Goal: Task Accomplishment & Management: Complete application form

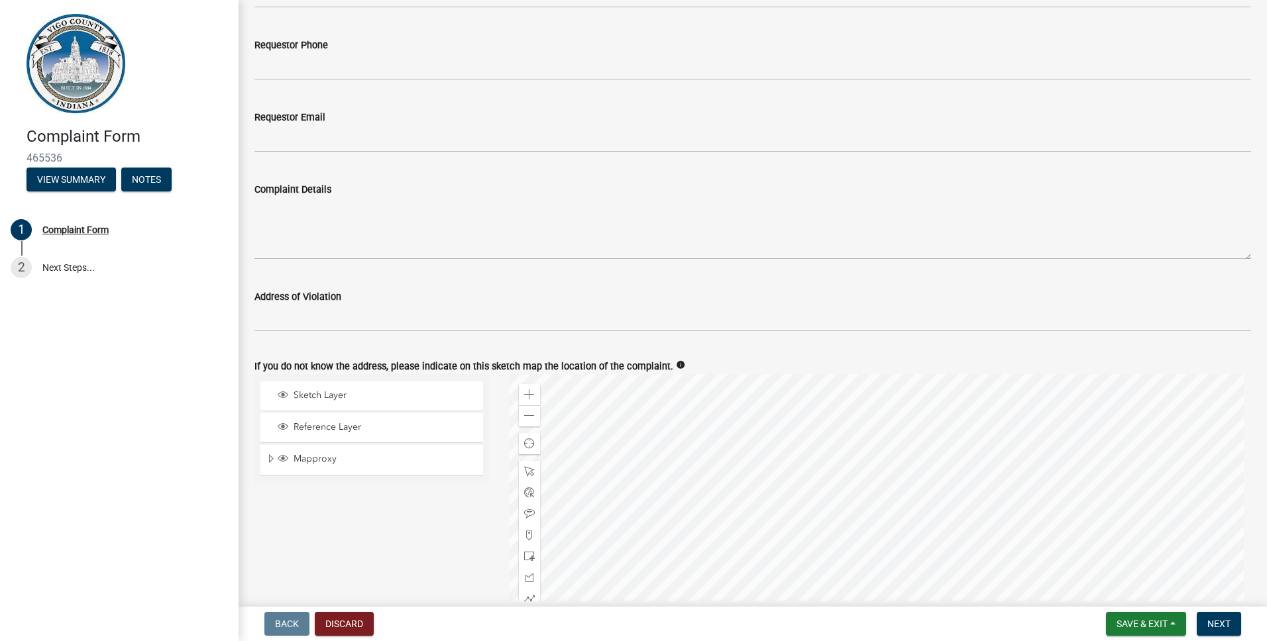
scroll to position [464, 0]
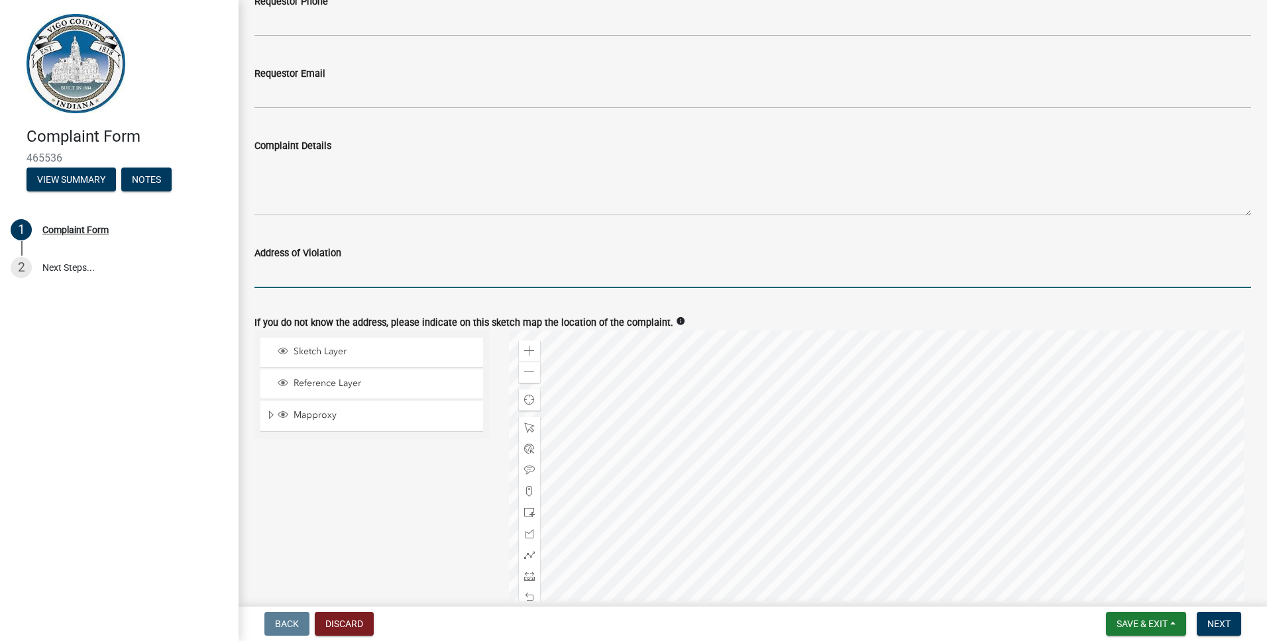
click at [309, 279] on input "Address of Violation" at bounding box center [752, 274] width 996 height 27
click at [288, 268] on input "Address of Violation" at bounding box center [752, 274] width 996 height 27
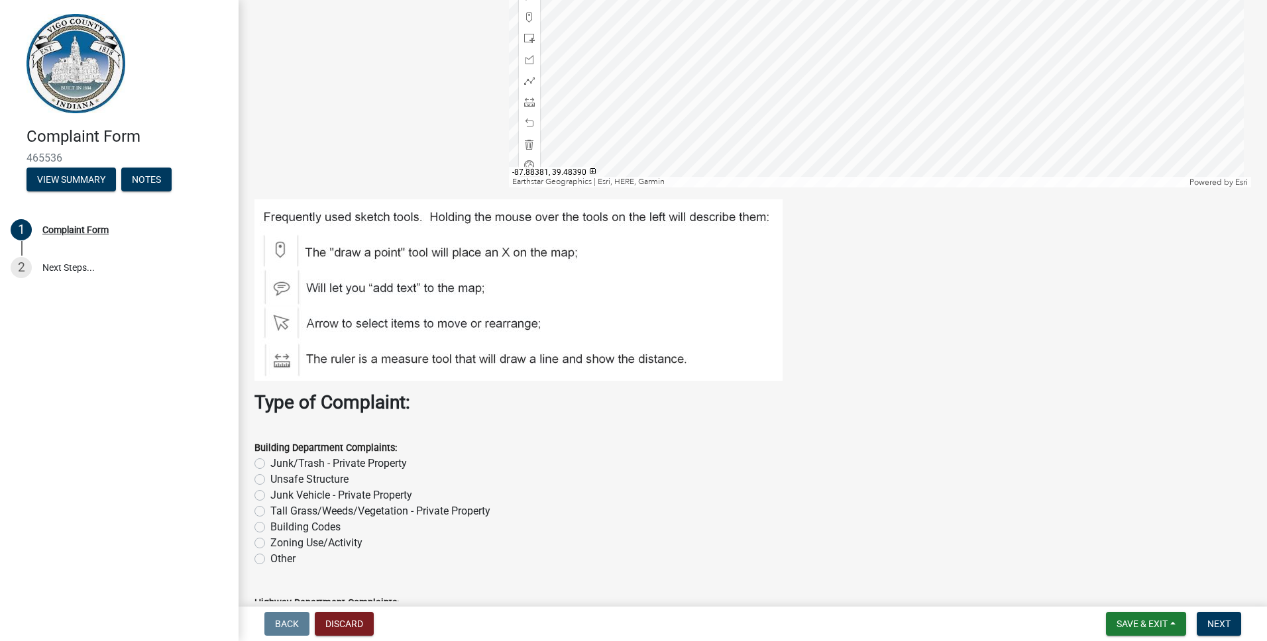
scroll to position [1126, 0]
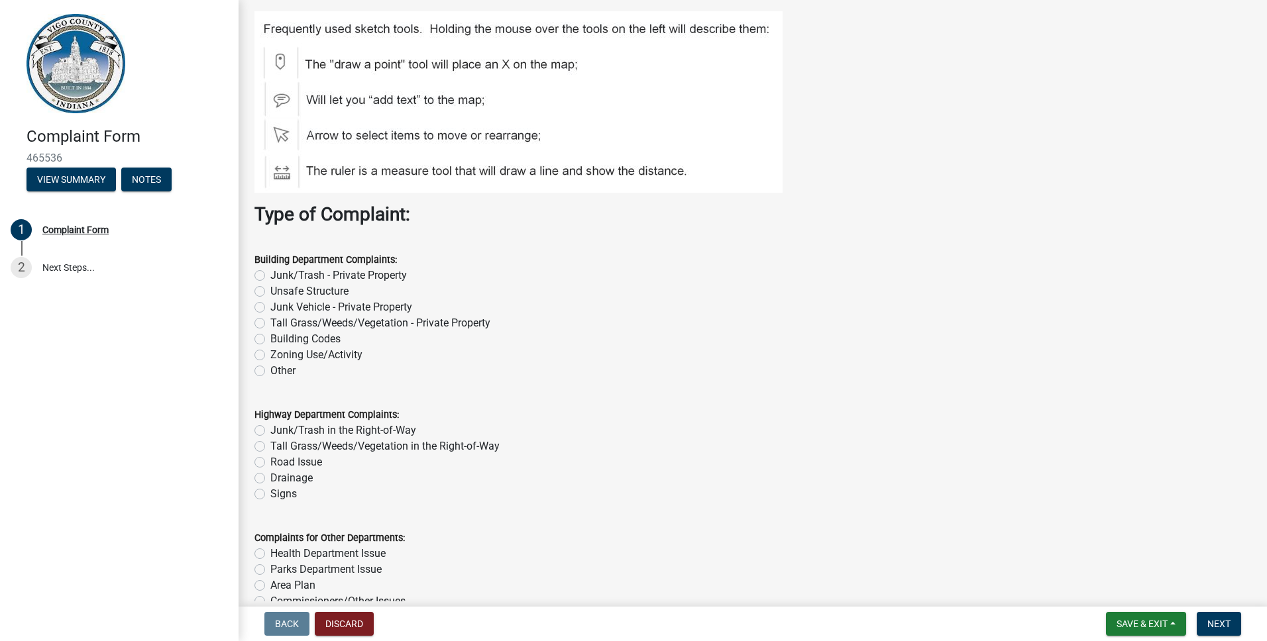
type input "[STREET_ADDRESS]"
click at [276, 292] on label "Unsafe Structure" at bounding box center [309, 292] width 78 height 16
click at [276, 292] on input "Unsafe Structure" at bounding box center [274, 288] width 9 height 9
radio input "true"
click at [268, 272] on div "Junk/Trash - Private Property" at bounding box center [752, 276] width 996 height 16
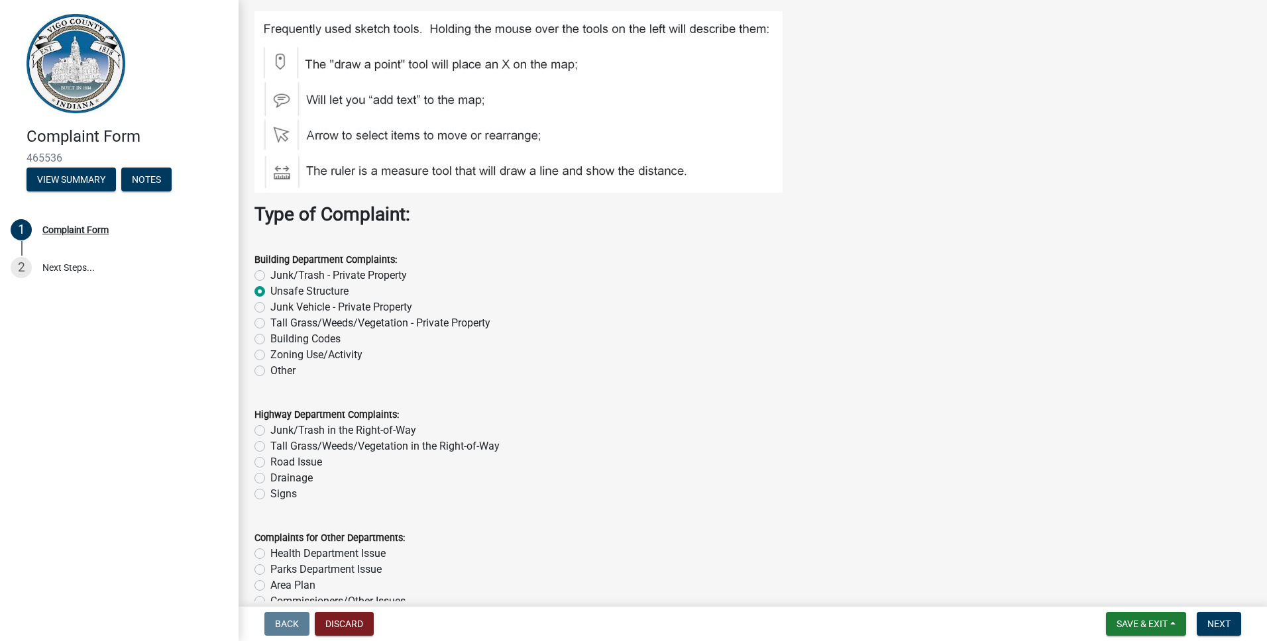
click at [266, 278] on div "Junk/Trash - Private Property" at bounding box center [752, 276] width 996 height 16
click at [270, 274] on label "Junk/Trash - Private Property" at bounding box center [338, 276] width 136 height 16
click at [270, 274] on input "Junk/Trash - Private Property" at bounding box center [274, 272] width 9 height 9
radio input "true"
click at [264, 286] on div "Unsafe Structure" at bounding box center [752, 292] width 996 height 16
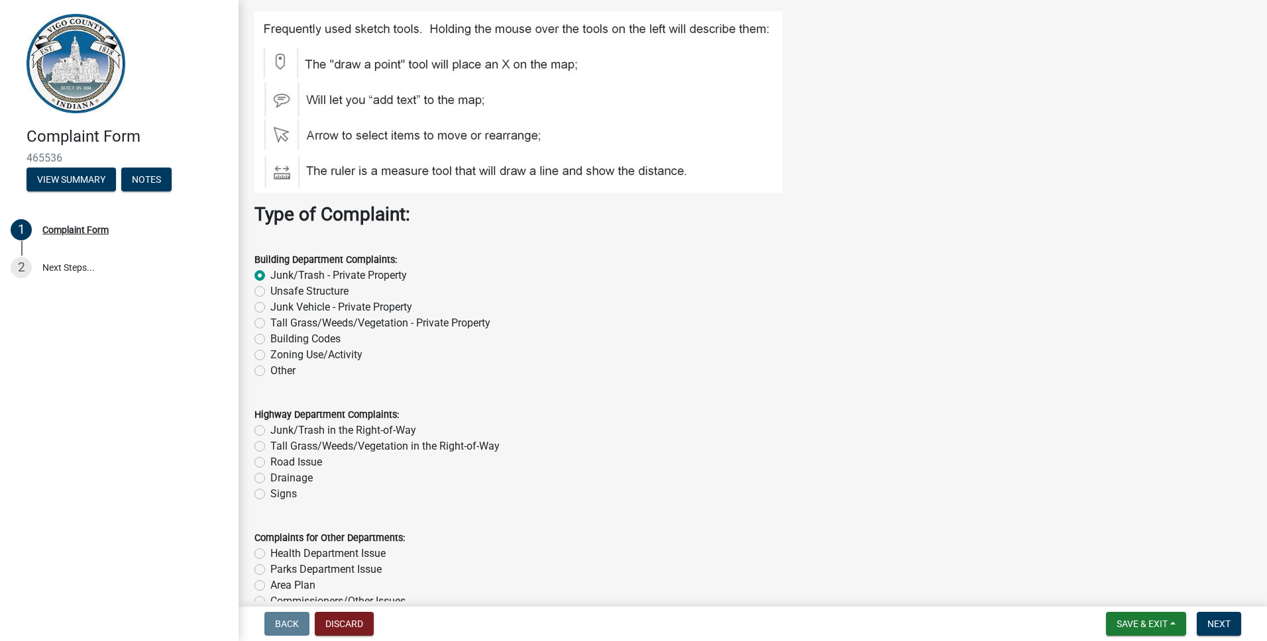
click at [270, 292] on label "Unsafe Structure" at bounding box center [309, 292] width 78 height 16
click at [270, 292] on input "Unsafe Structure" at bounding box center [274, 288] width 9 height 9
radio input "true"
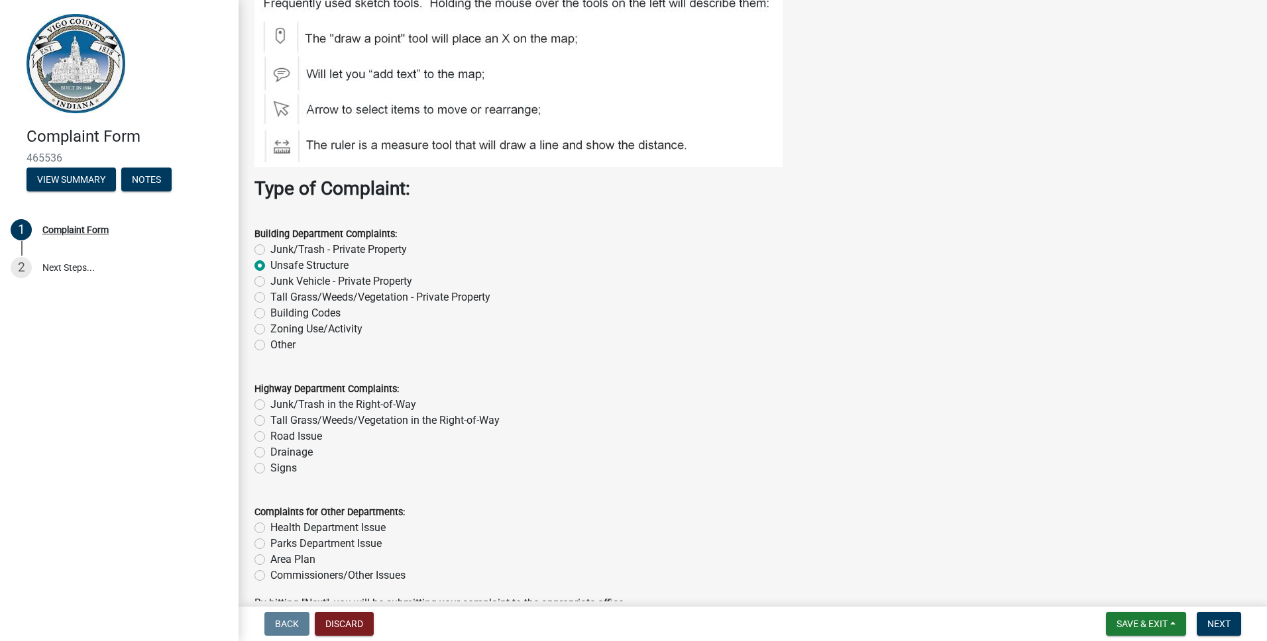
scroll to position [1155, 0]
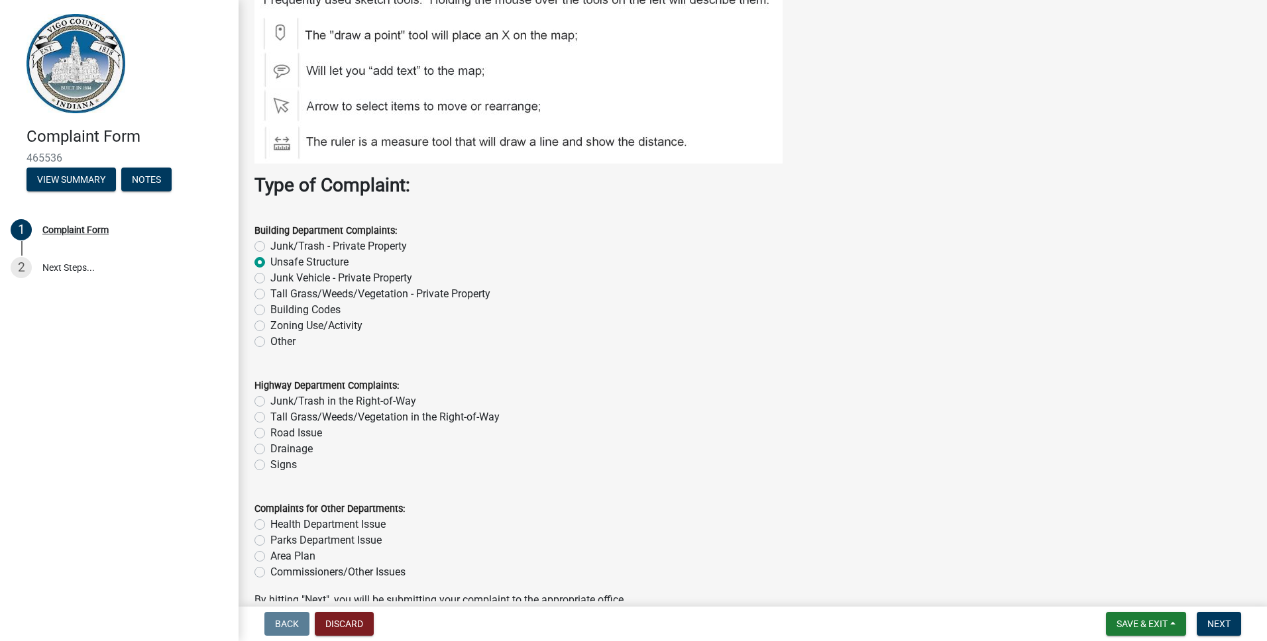
click at [280, 312] on label "Building Codes" at bounding box center [305, 310] width 70 height 16
click at [279, 311] on input "Building Codes" at bounding box center [274, 306] width 9 height 9
radio input "true"
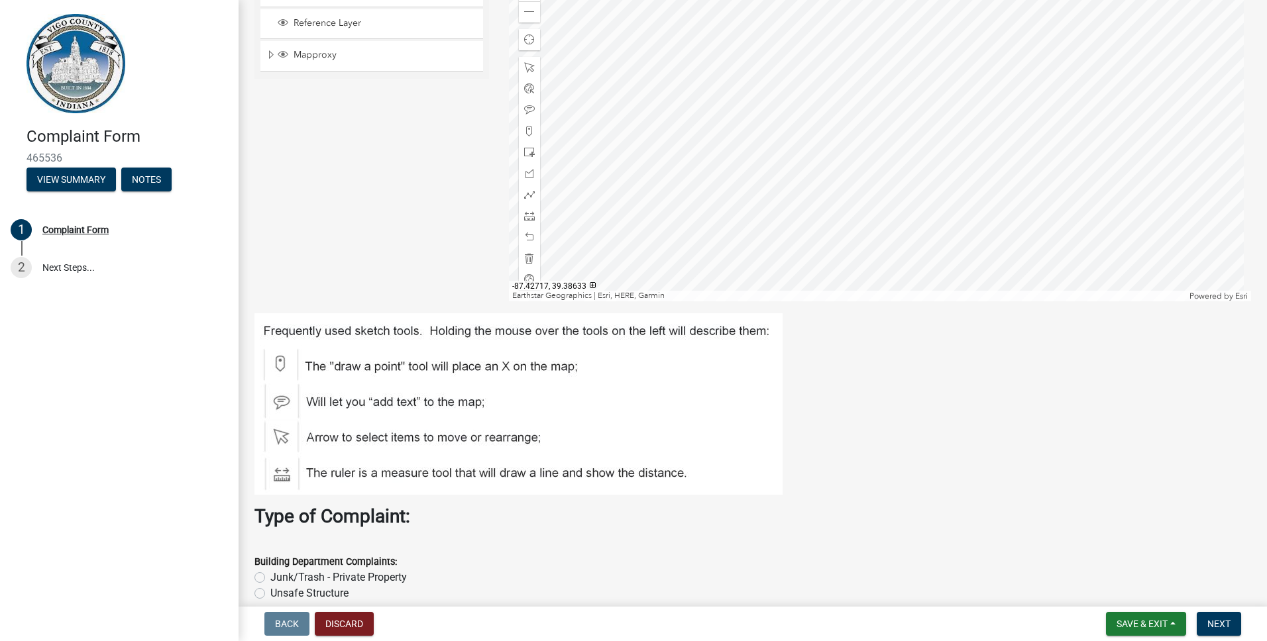
scroll to position [758, 0]
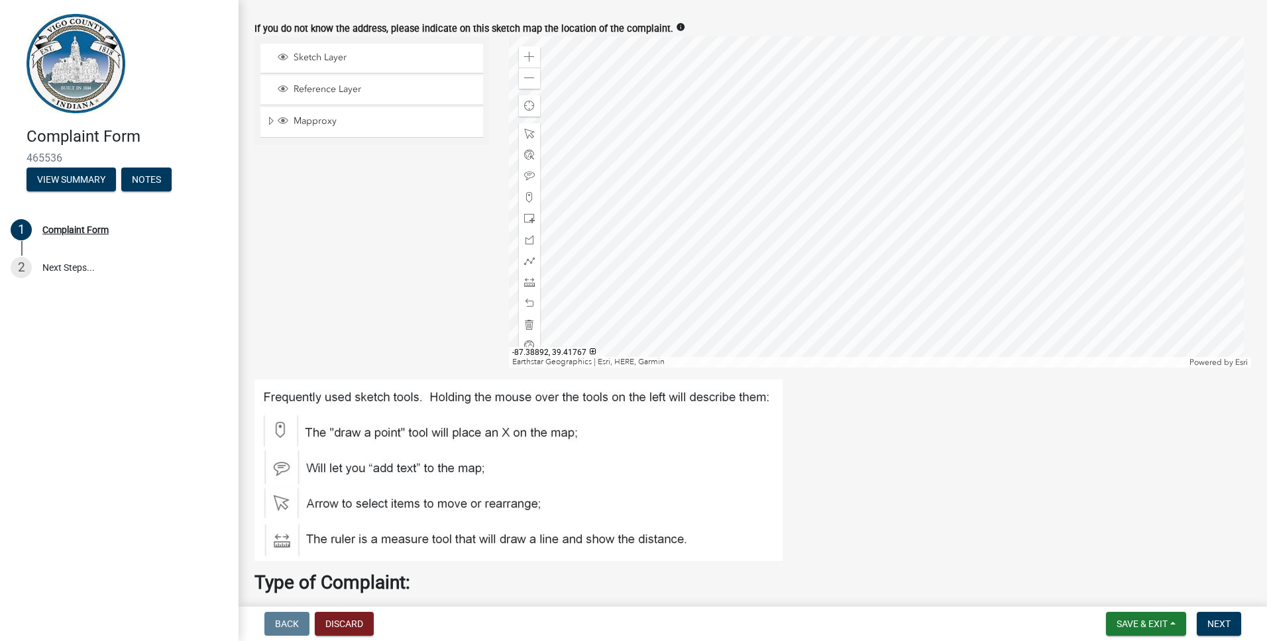
click at [887, 213] on div at bounding box center [880, 201] width 743 height 331
click at [810, 165] on div at bounding box center [880, 201] width 743 height 331
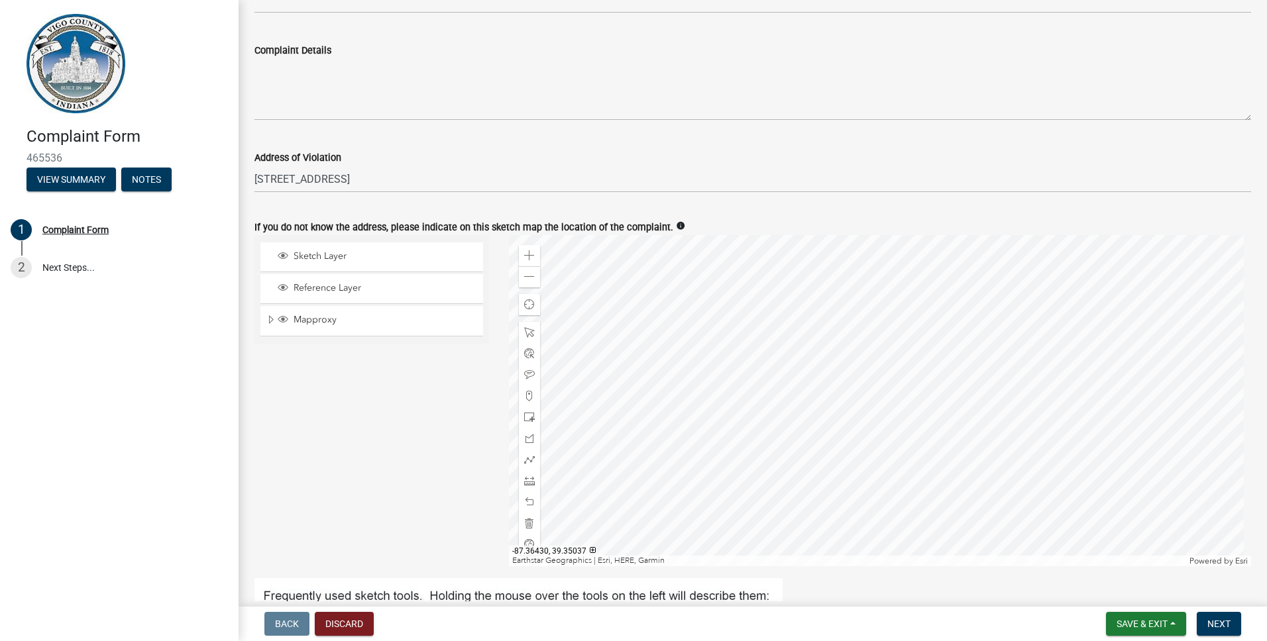
scroll to position [692, 0]
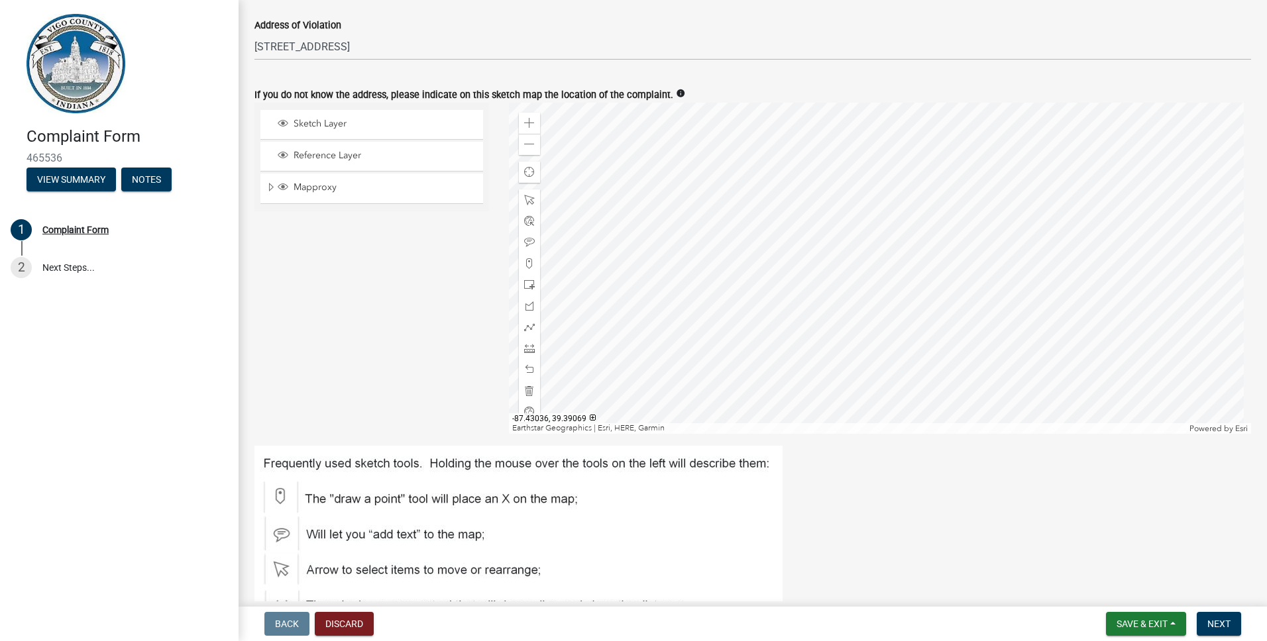
click at [825, 230] on div at bounding box center [880, 268] width 743 height 331
click at [808, 241] on div at bounding box center [880, 268] width 743 height 331
click at [526, 123] on span at bounding box center [529, 123] width 11 height 11
click at [833, 286] on div at bounding box center [880, 268] width 743 height 331
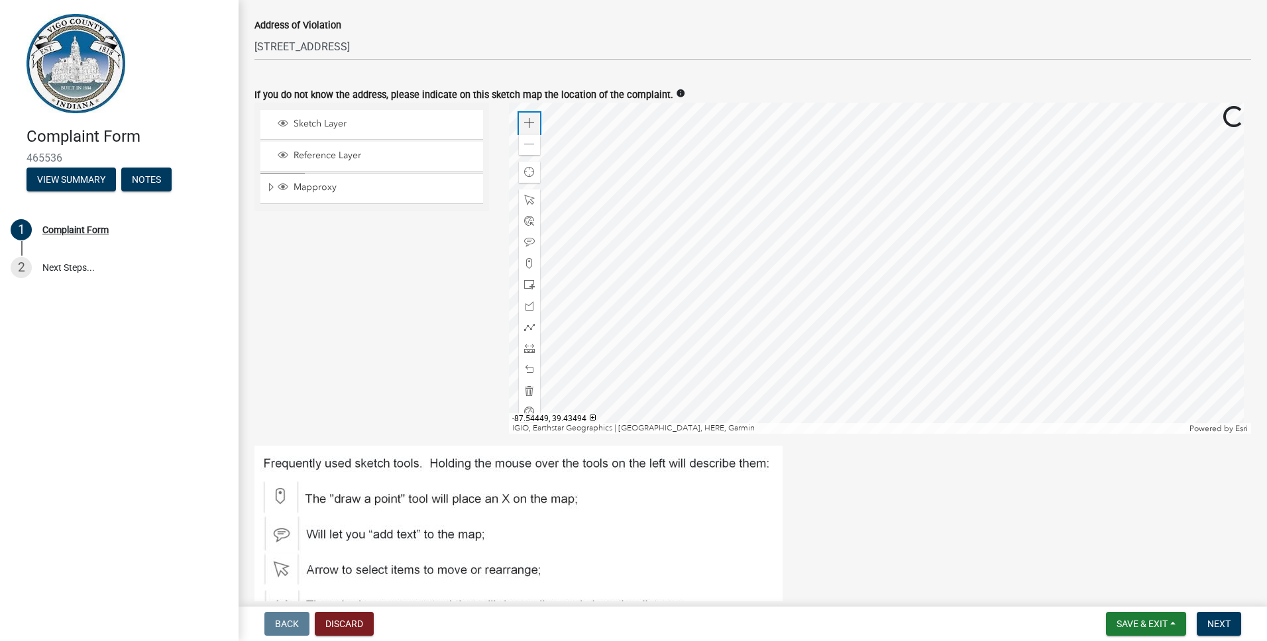
click at [525, 119] on span at bounding box center [529, 123] width 11 height 11
click at [719, 276] on div at bounding box center [880, 268] width 743 height 331
click at [710, 254] on div at bounding box center [880, 268] width 743 height 331
click at [529, 125] on span at bounding box center [529, 123] width 11 height 11
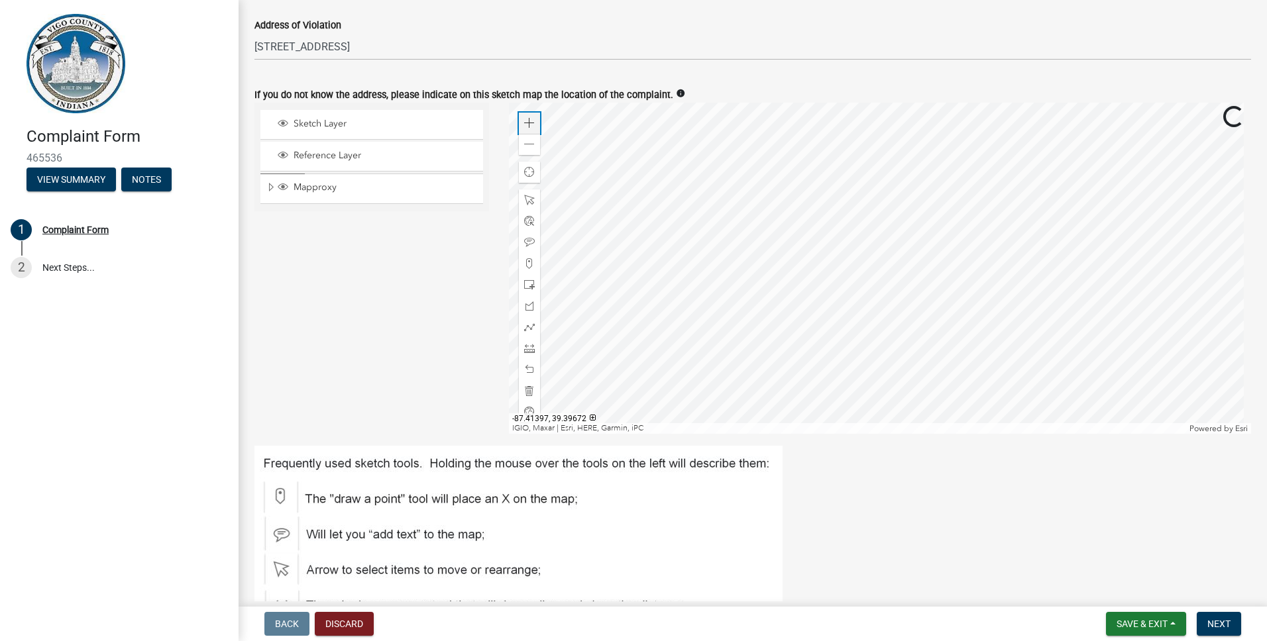
click at [529, 125] on span at bounding box center [529, 123] width 11 height 11
click at [792, 283] on div at bounding box center [880, 268] width 743 height 331
click at [679, 245] on div at bounding box center [880, 268] width 743 height 331
click at [526, 123] on span at bounding box center [529, 123] width 11 height 11
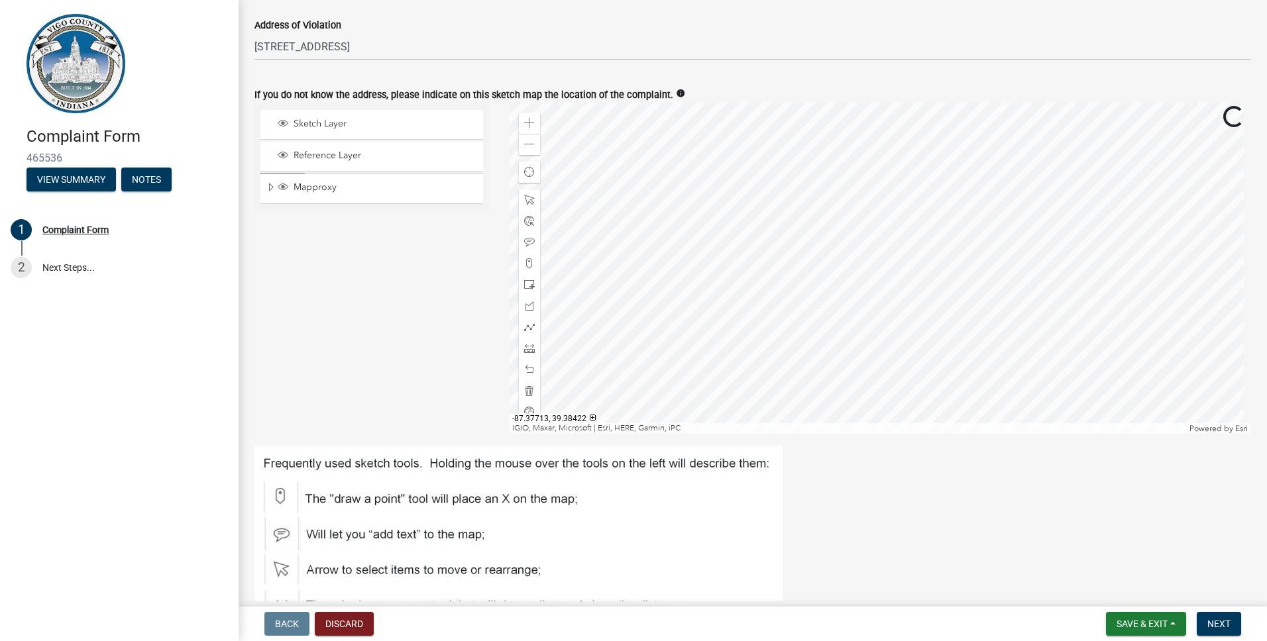
click at [910, 372] on div at bounding box center [880, 268] width 743 height 331
click at [688, 273] on div at bounding box center [880, 268] width 743 height 331
click at [524, 127] on span at bounding box center [529, 123] width 11 height 11
click at [751, 390] on div at bounding box center [880, 268] width 743 height 331
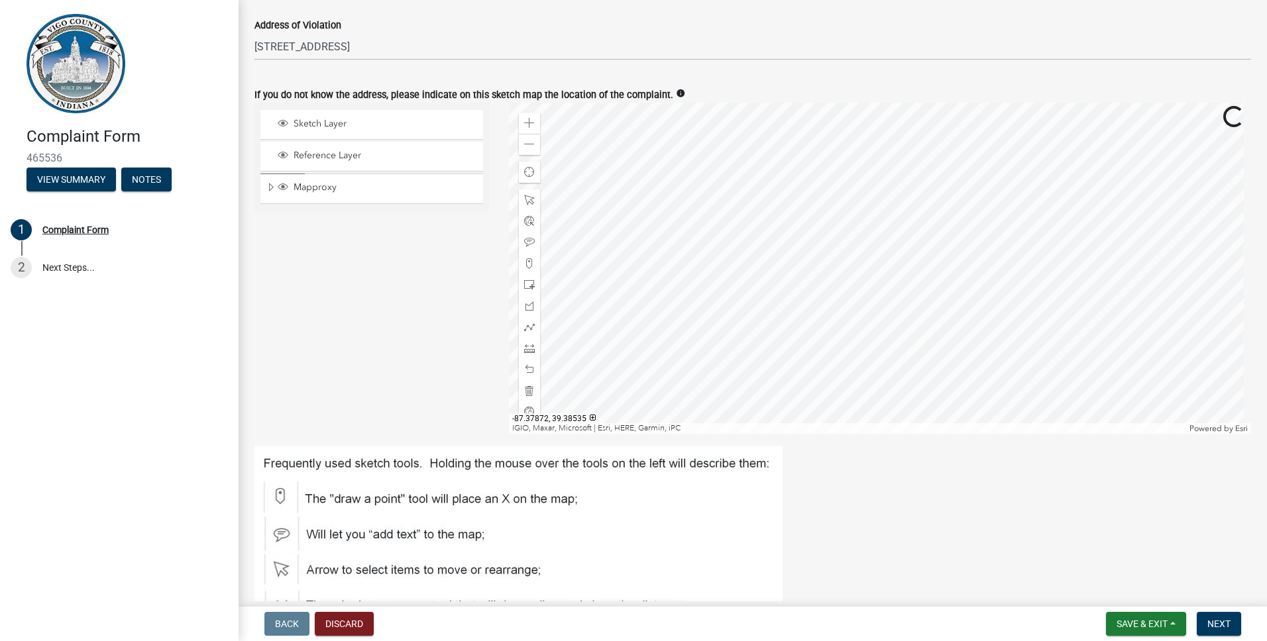
click at [754, 388] on div at bounding box center [880, 268] width 743 height 331
click at [698, 297] on div at bounding box center [880, 268] width 743 height 331
click at [337, 124] on span "Sketch Layer" at bounding box center [384, 124] width 188 height 12
click at [524, 304] on span at bounding box center [529, 306] width 11 height 11
click at [861, 207] on div at bounding box center [880, 268] width 743 height 331
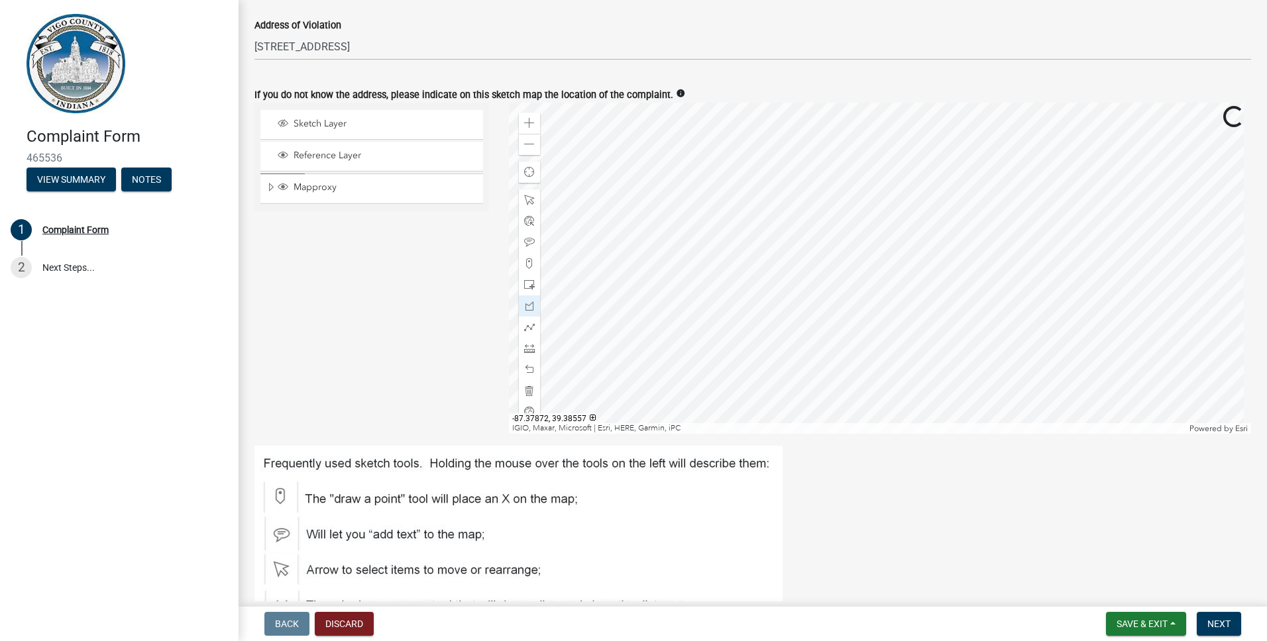
click at [821, 211] on div at bounding box center [880, 268] width 743 height 331
click at [708, 232] on div at bounding box center [880, 268] width 743 height 331
click at [718, 248] on div at bounding box center [880, 268] width 743 height 331
click at [526, 262] on span at bounding box center [529, 263] width 11 height 11
click at [812, 265] on div at bounding box center [880, 268] width 743 height 331
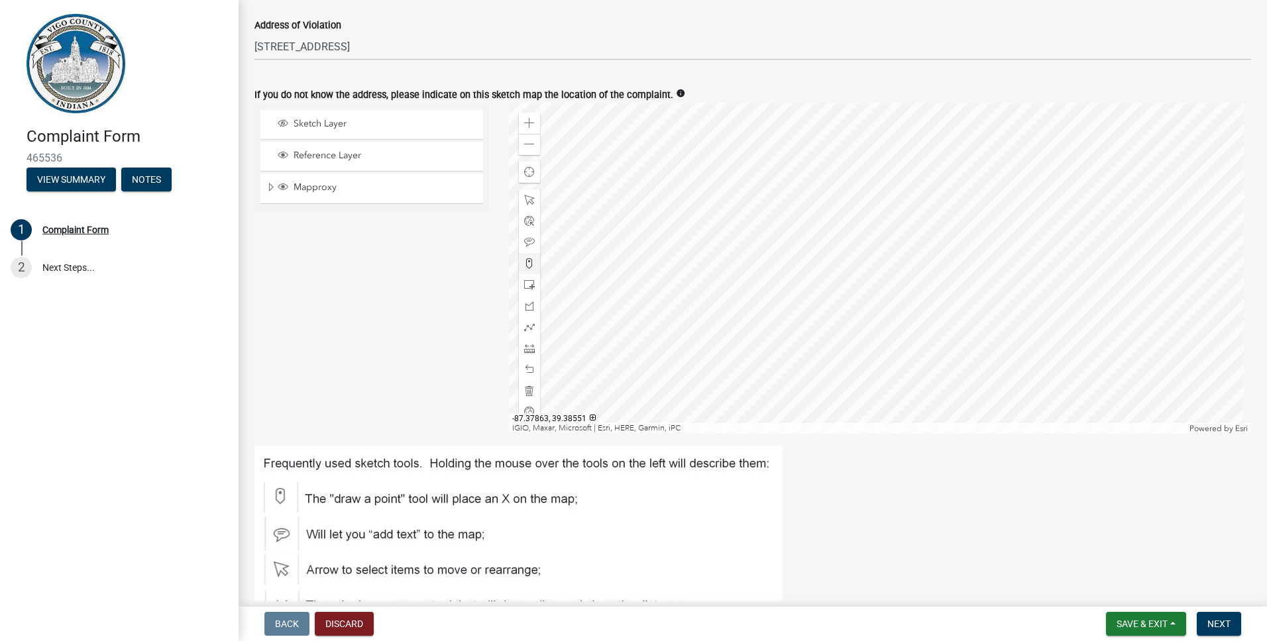
click at [785, 279] on div at bounding box center [880, 268] width 743 height 331
click at [777, 258] on div at bounding box center [880, 268] width 743 height 331
click at [704, 272] on div "Zoom in Zoom out Find my location IGIO, Maxar, Microsoft | Esri, HERE, Garmin, …" at bounding box center [880, 268] width 743 height 331
click at [333, 125] on span "Sketch Layer" at bounding box center [384, 124] width 188 height 12
click at [792, 285] on div at bounding box center [880, 268] width 743 height 331
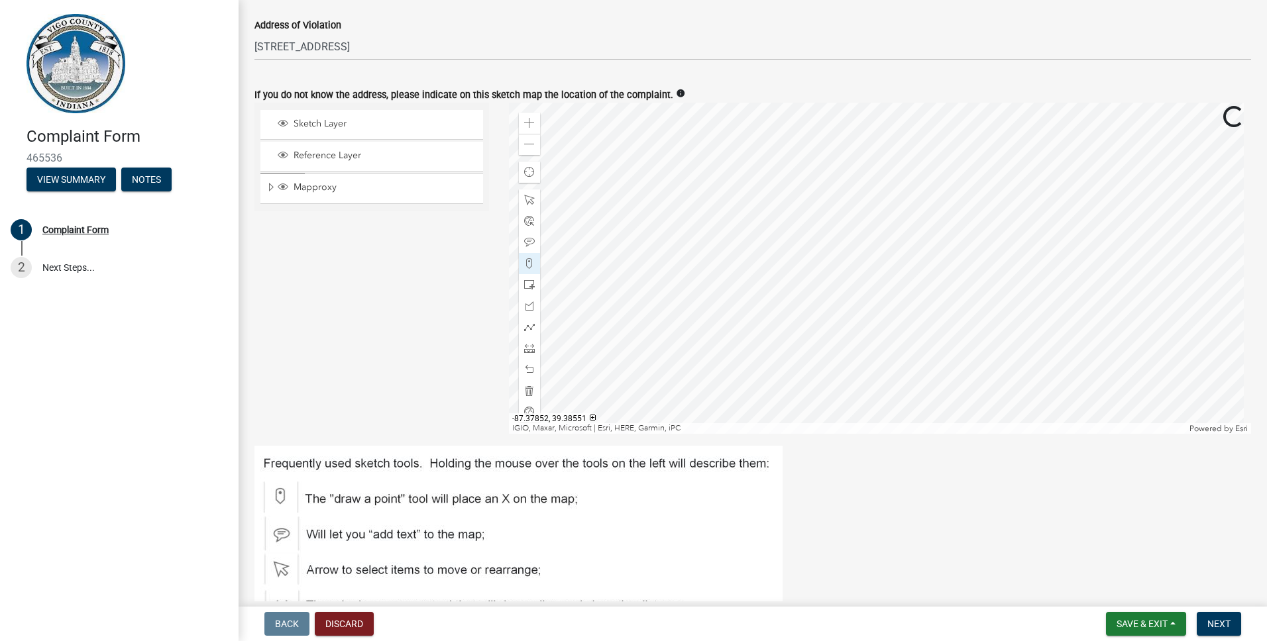
click at [845, 279] on div at bounding box center [880, 268] width 743 height 331
click at [786, 297] on div at bounding box center [880, 268] width 743 height 331
click at [803, 302] on div at bounding box center [880, 268] width 743 height 331
click at [823, 293] on div at bounding box center [880, 268] width 743 height 331
click at [715, 155] on div at bounding box center [880, 268] width 743 height 331
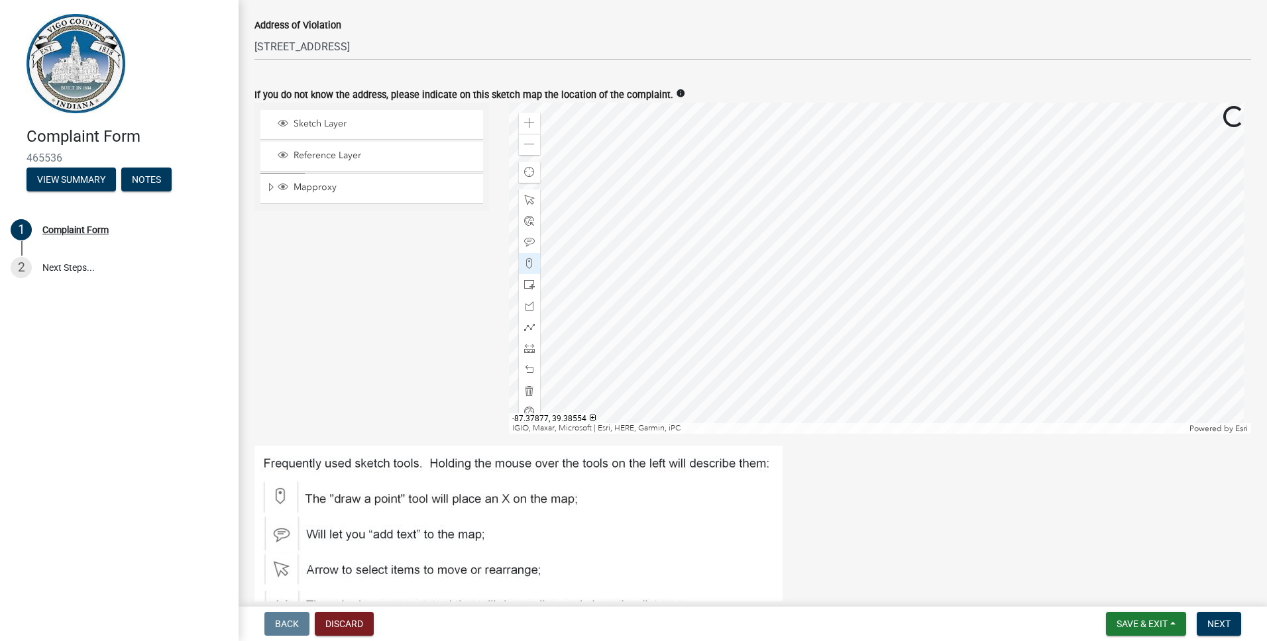
click at [711, 256] on div at bounding box center [880, 268] width 743 height 331
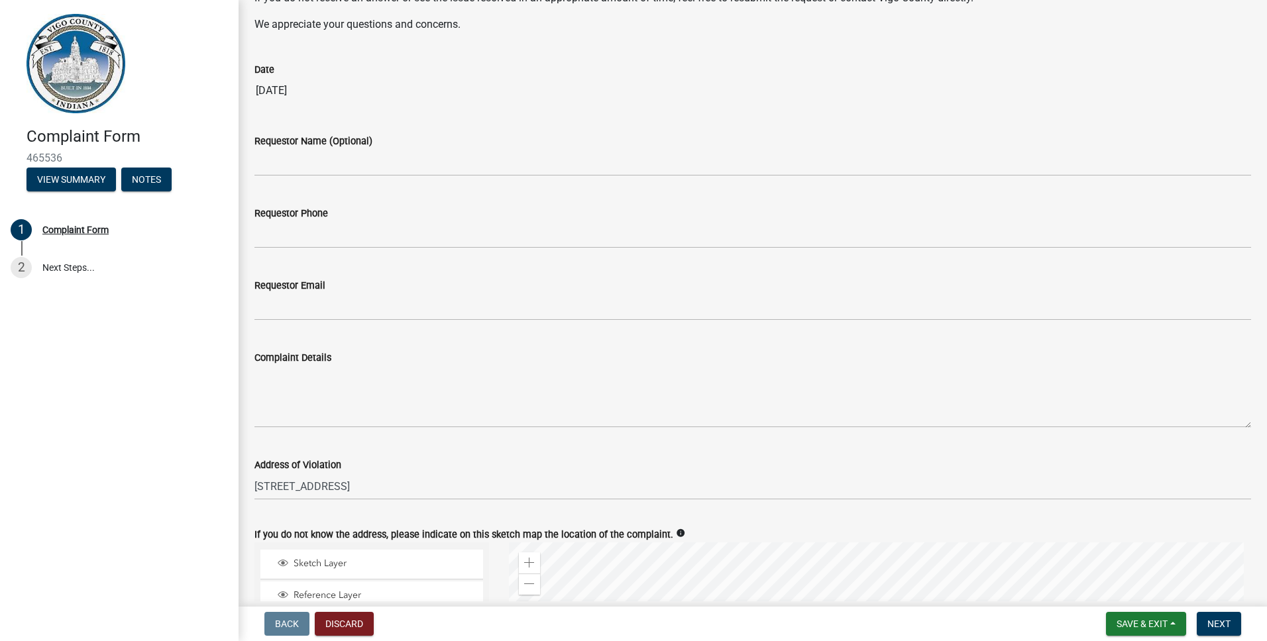
scroll to position [294, 0]
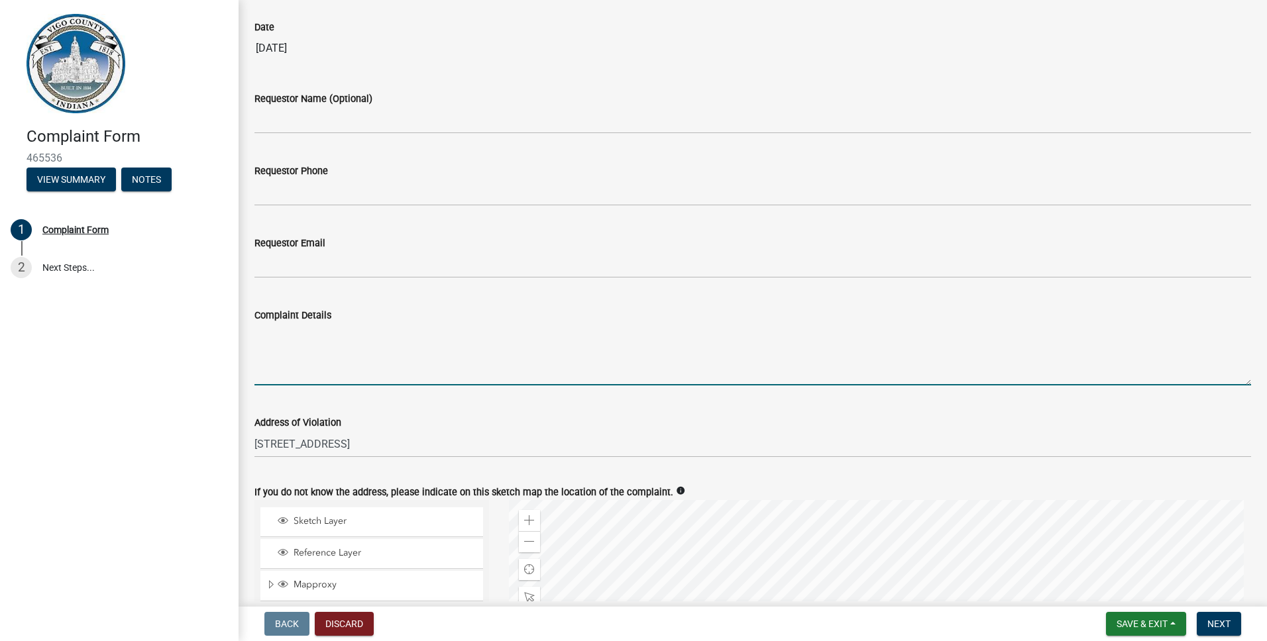
click at [331, 378] on textarea "Complaint Details" at bounding box center [752, 354] width 996 height 62
type textarea "N"
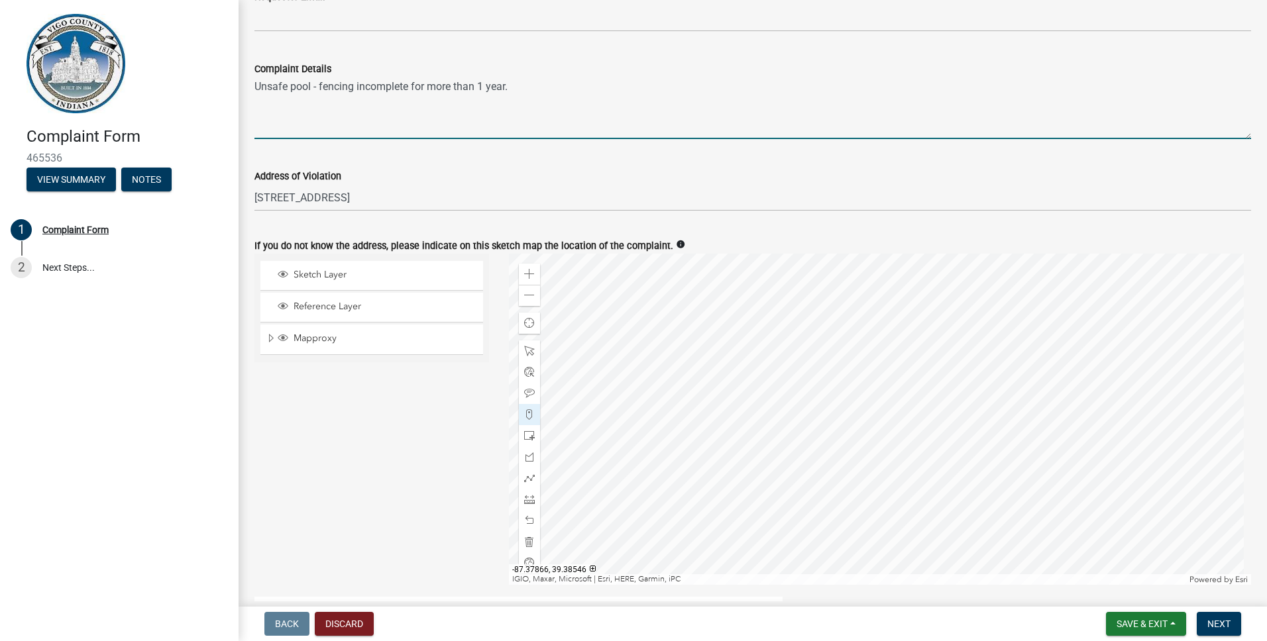
scroll to position [625, 0]
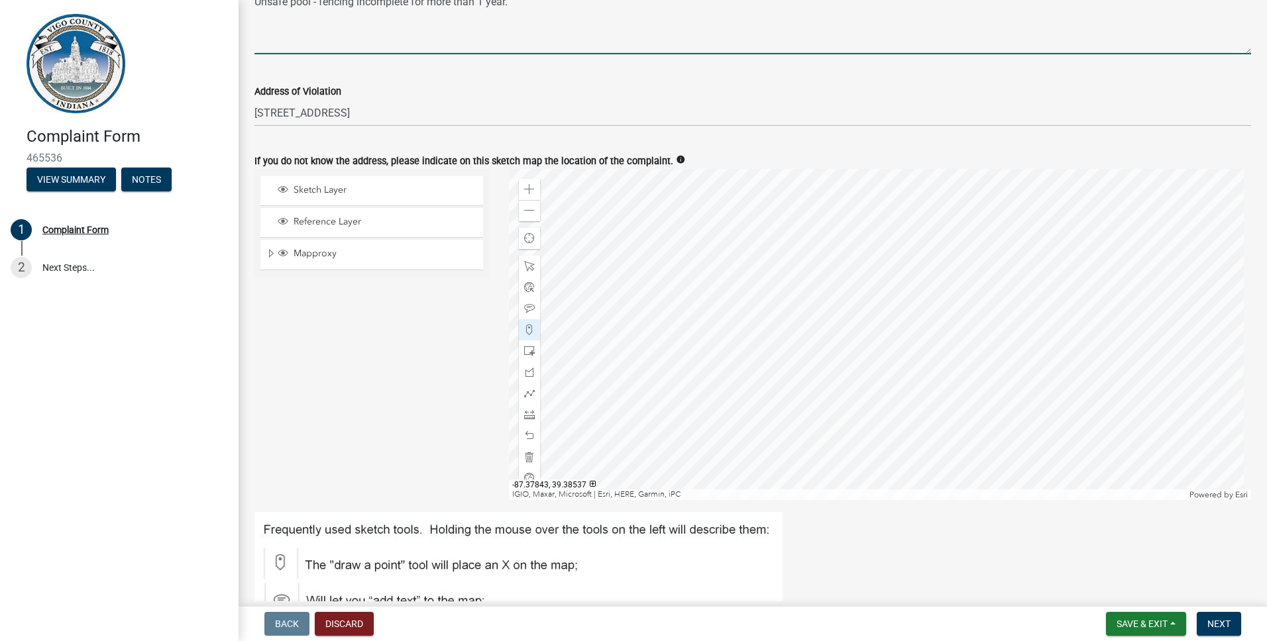
type textarea "Unsafe pool - fencing incomplete for more than 1 year."
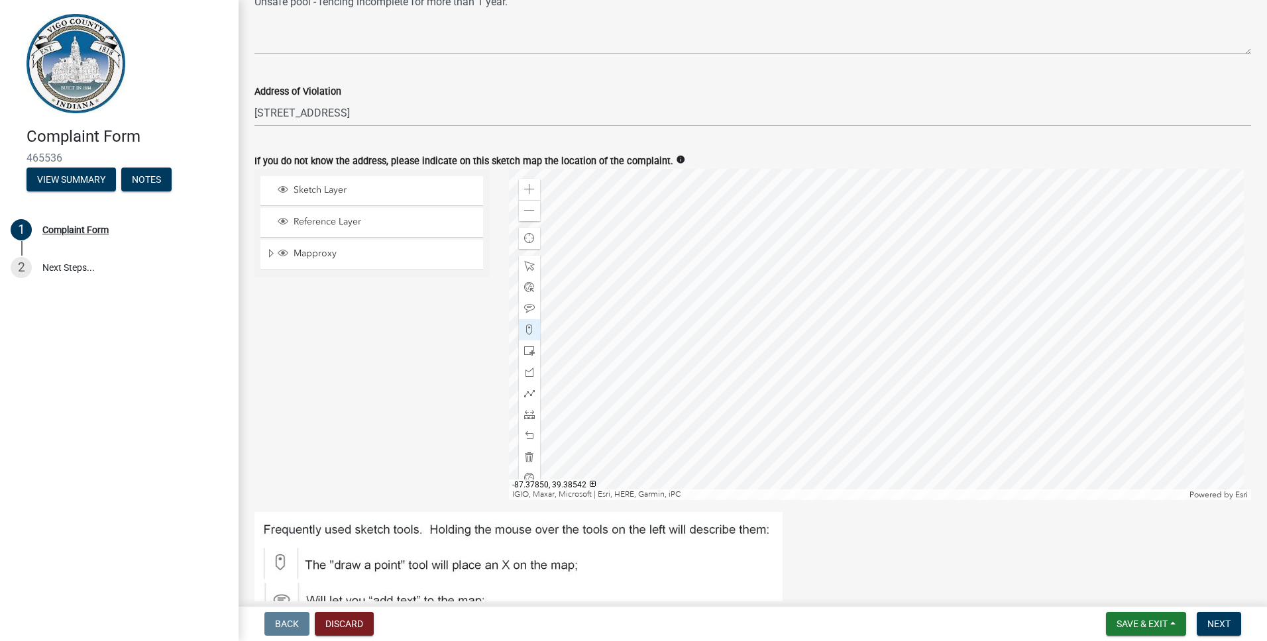
click at [725, 284] on div at bounding box center [880, 334] width 743 height 331
click at [336, 221] on span "Reference Layer" at bounding box center [384, 222] width 188 height 12
click at [751, 311] on div at bounding box center [880, 334] width 743 height 331
click at [721, 344] on div at bounding box center [880, 334] width 743 height 331
click at [531, 456] on span at bounding box center [529, 457] width 11 height 11
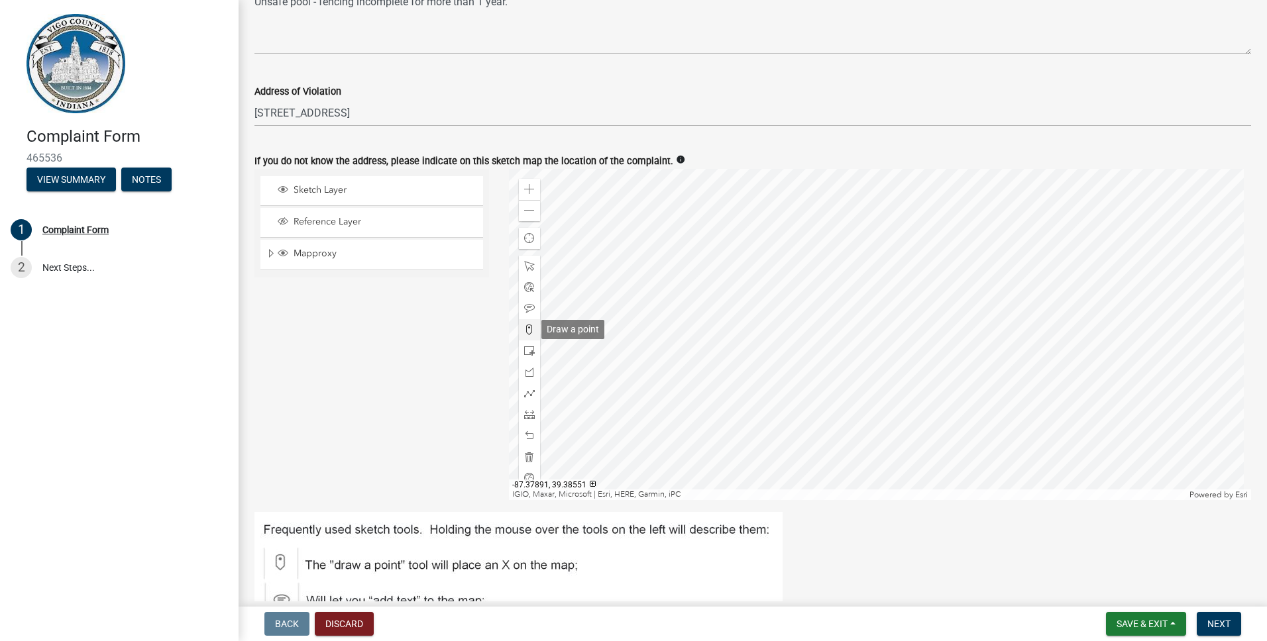
click at [525, 331] on span at bounding box center [529, 330] width 11 height 11
click at [692, 291] on div at bounding box center [880, 334] width 743 height 331
click at [527, 354] on span at bounding box center [529, 351] width 11 height 11
click at [754, 329] on div at bounding box center [880, 334] width 743 height 331
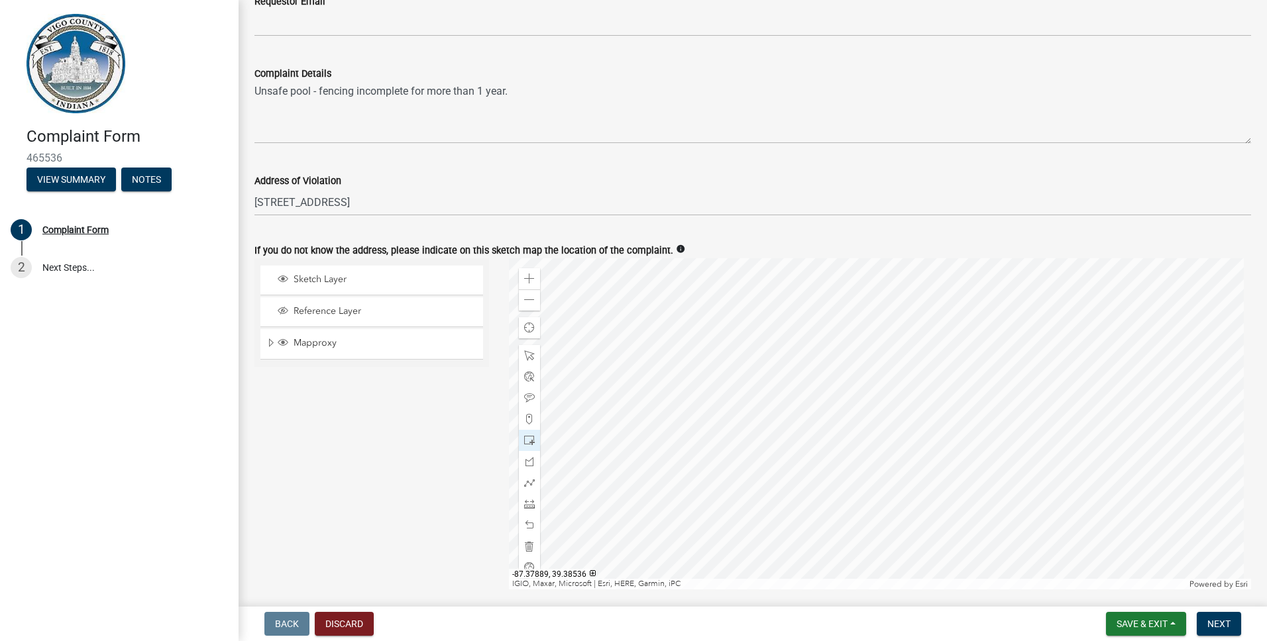
scroll to position [559, 0]
